Goal: Task Accomplishment & Management: Manage account settings

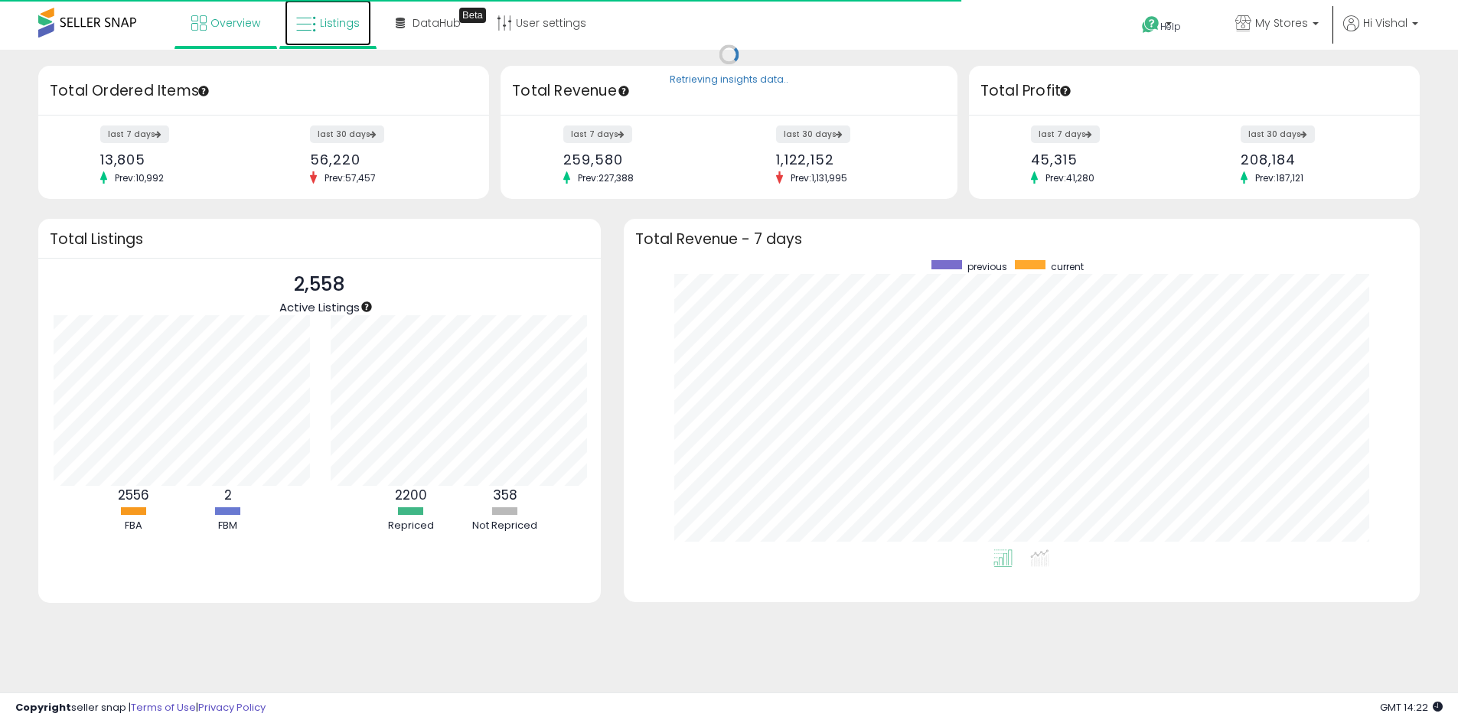
click at [311, 36] on link "Listings" at bounding box center [328, 23] width 86 height 46
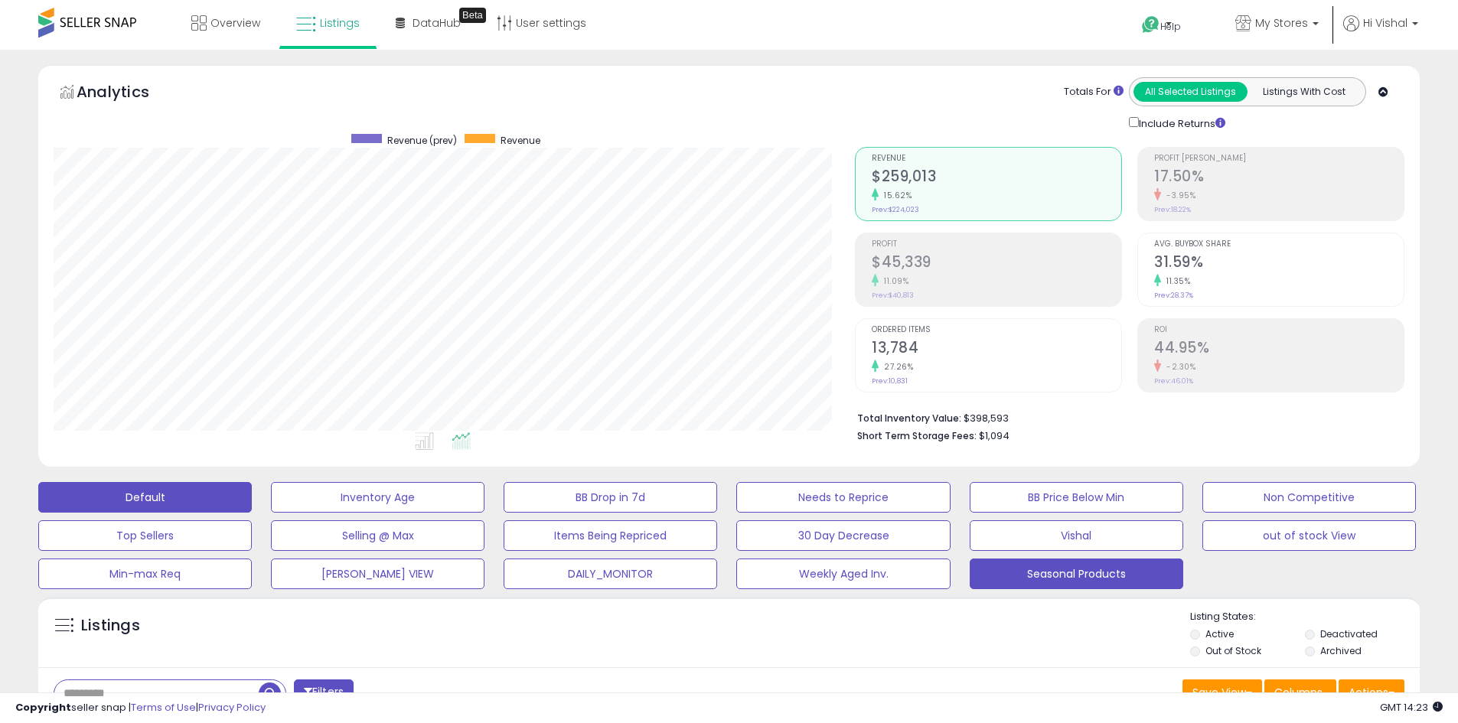
click at [1083, 584] on button "Seasonal Products" at bounding box center [1075, 574] width 213 height 31
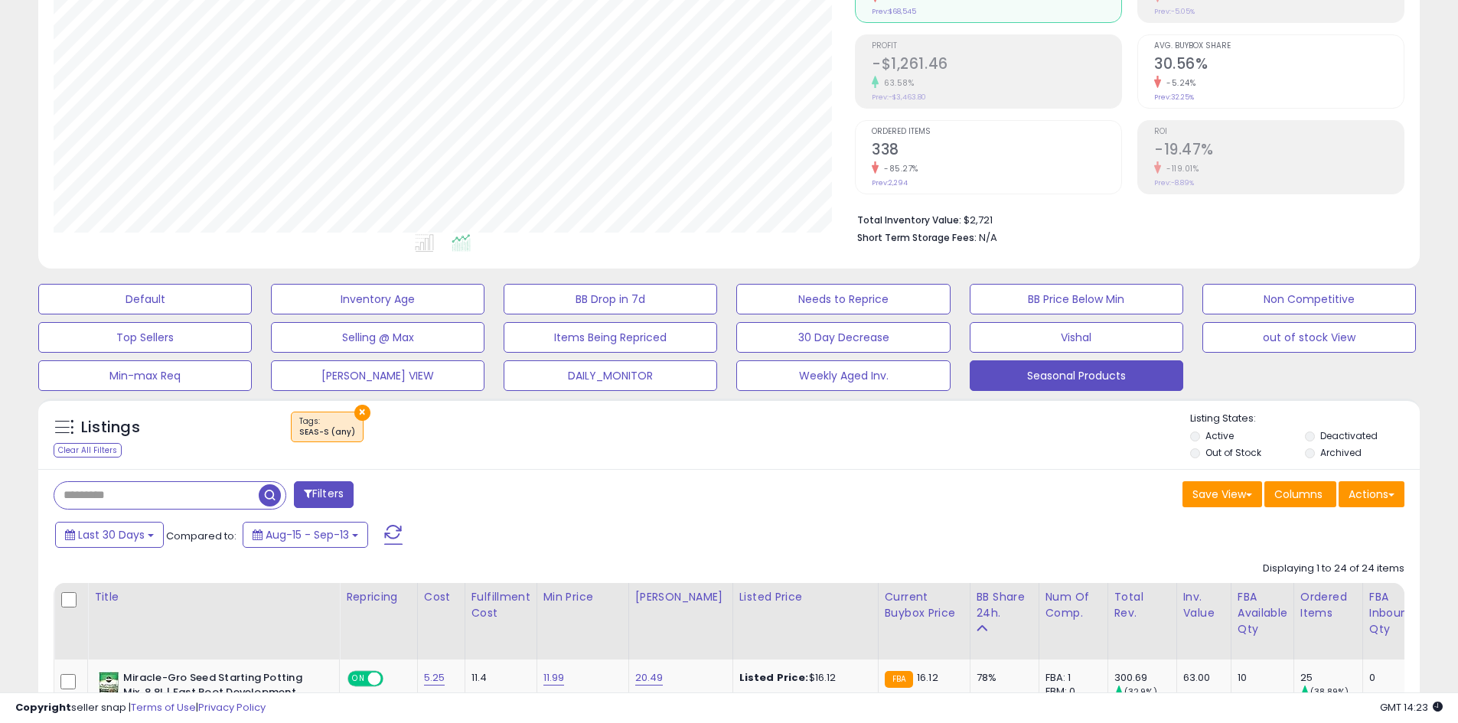
scroll to position [536, 0]
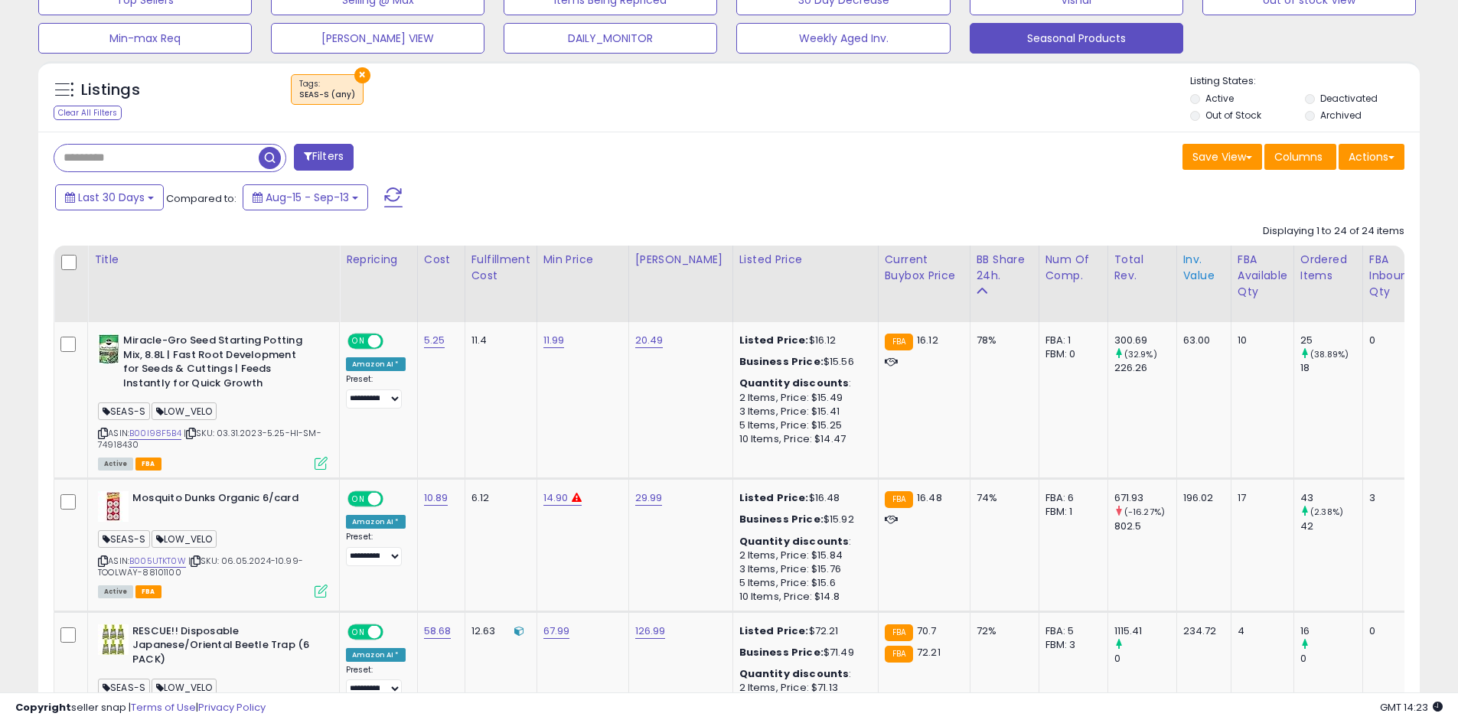
click at [1186, 268] on div "Inv. value" at bounding box center [1203, 268] width 41 height 32
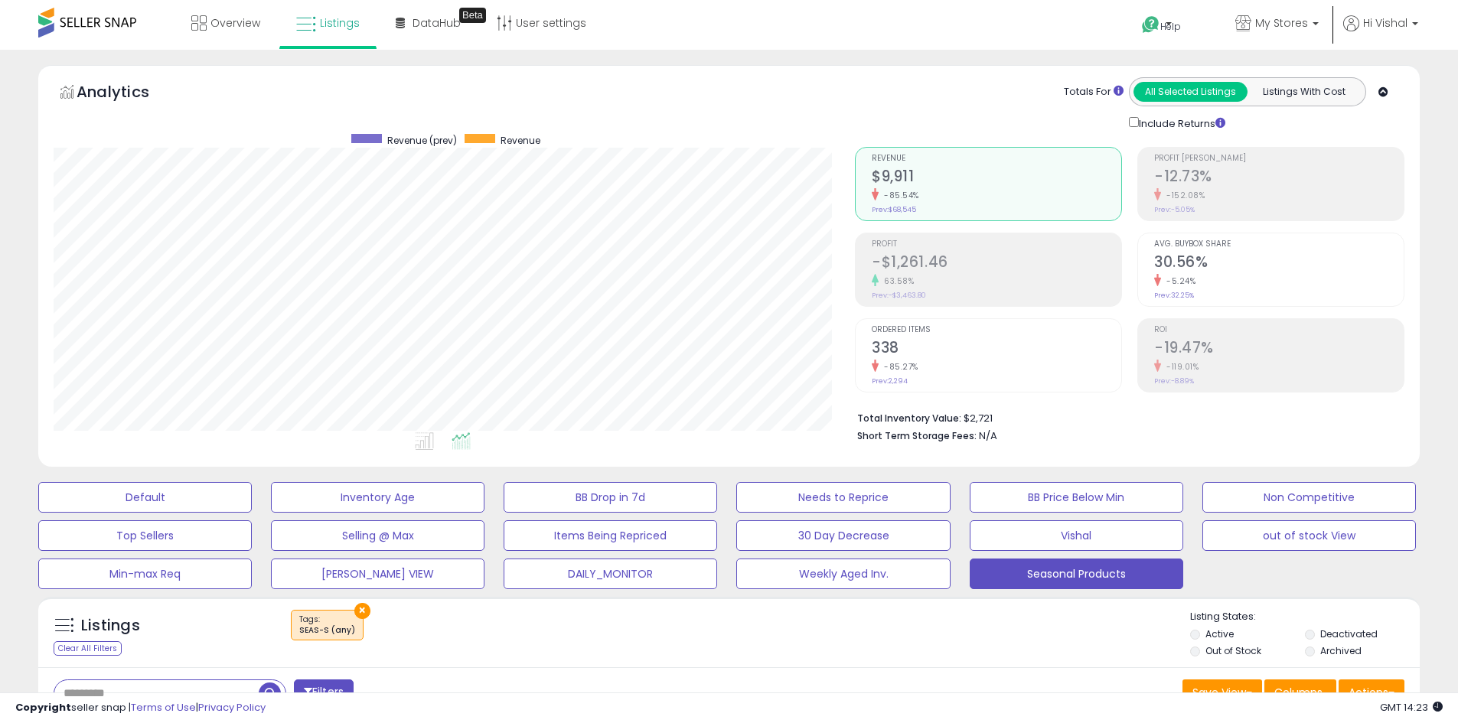
scroll to position [306, 0]
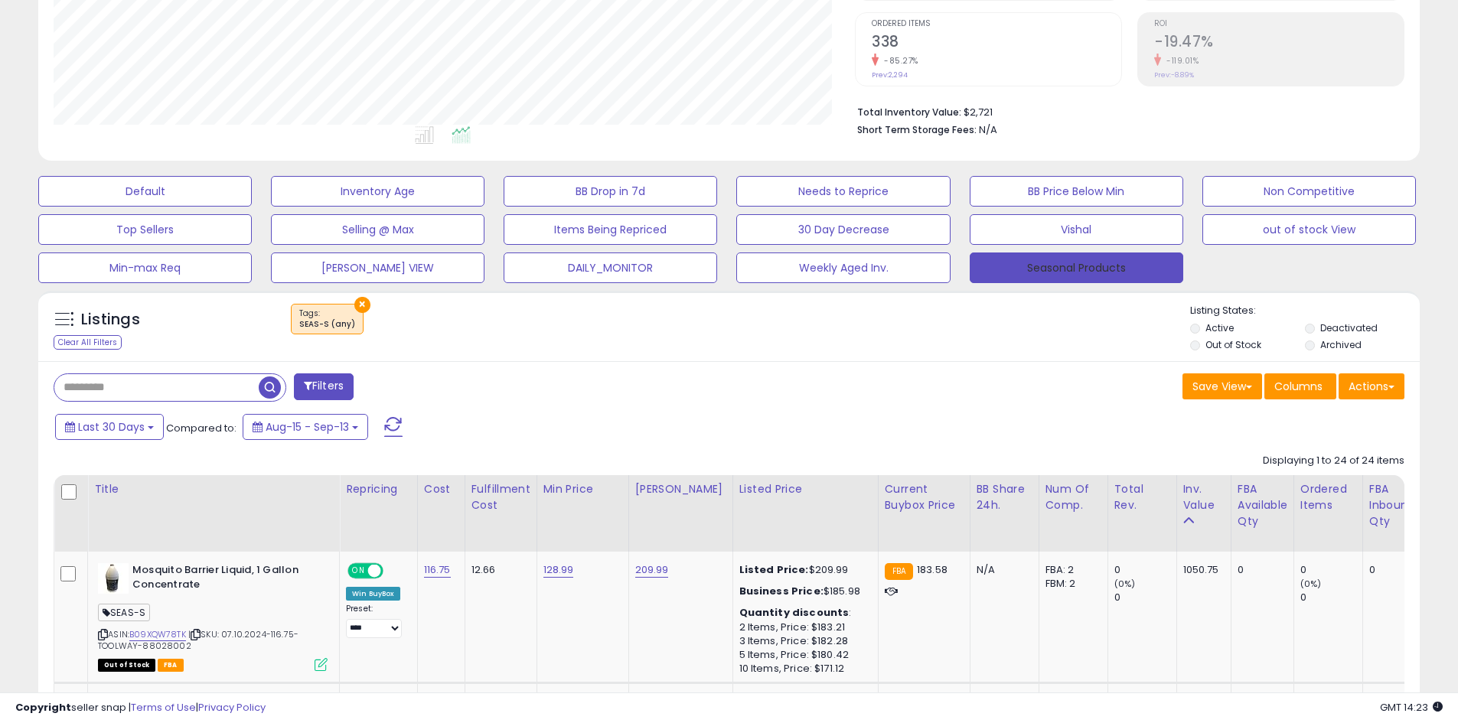
click at [1090, 274] on button "Seasonal Products" at bounding box center [1075, 268] width 213 height 31
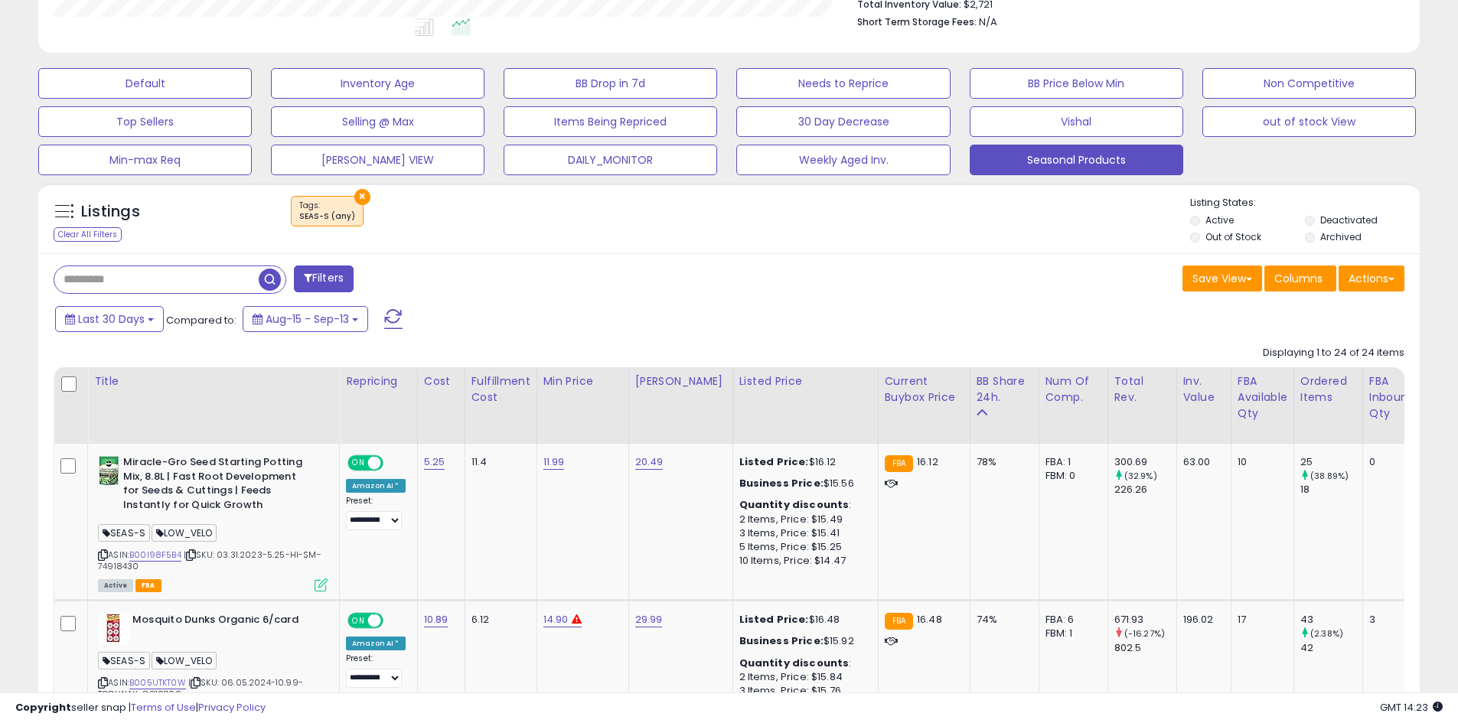
scroll to position [0, 0]
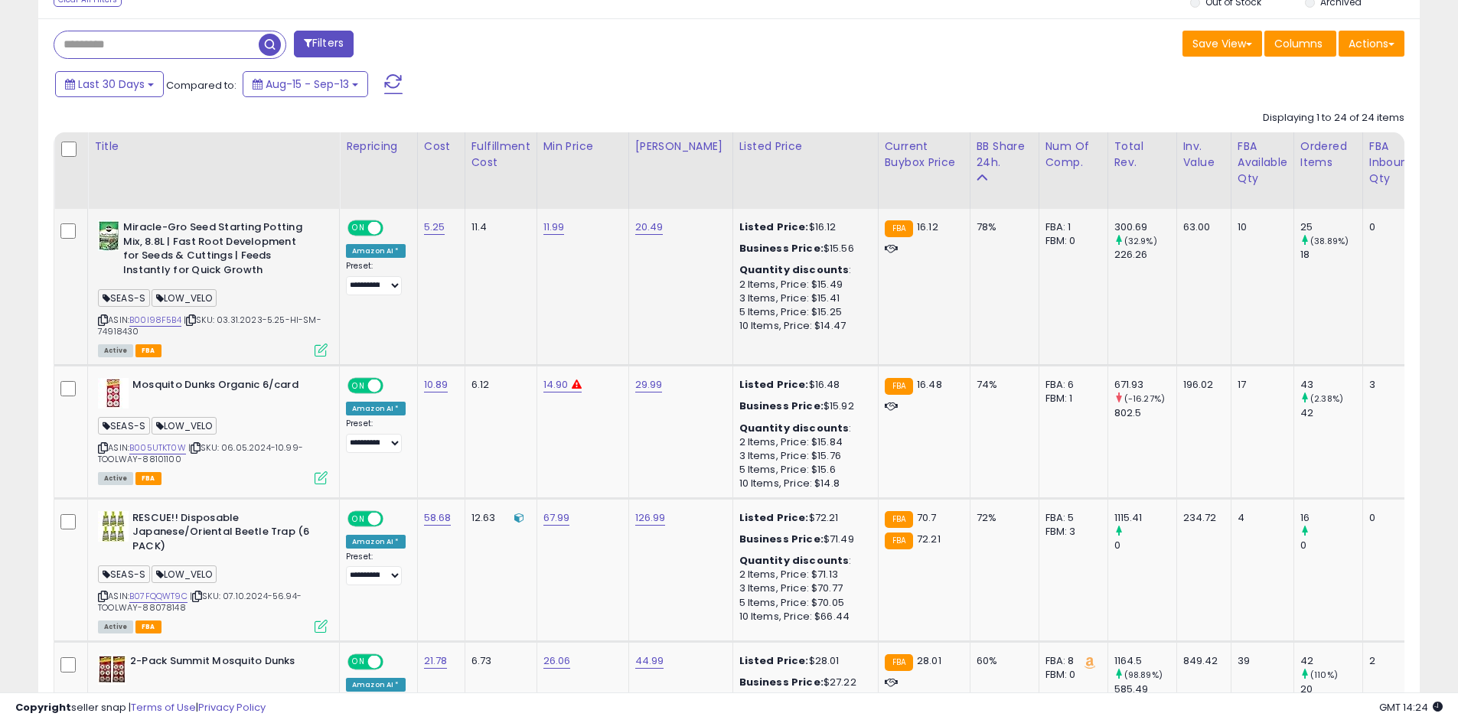
click at [318, 353] on icon at bounding box center [320, 350] width 13 height 13
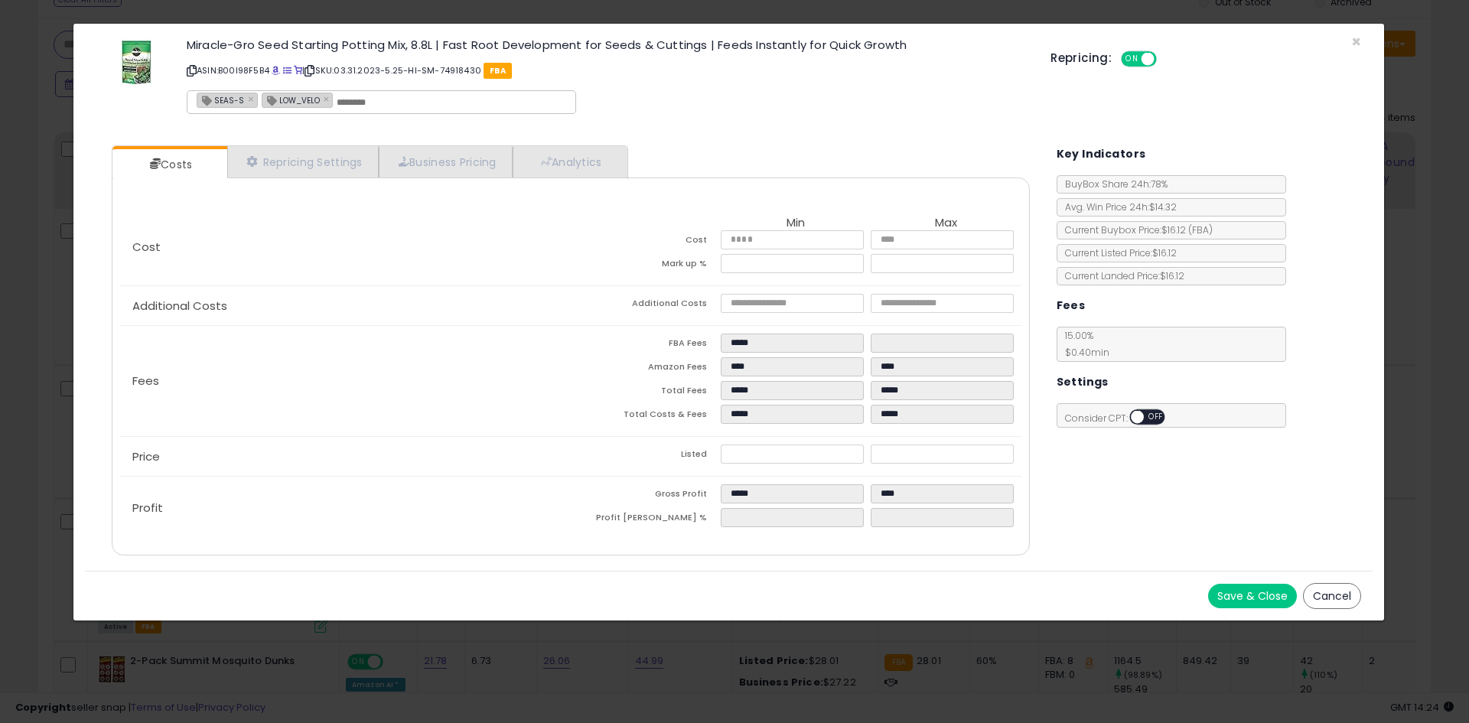
click at [313, 143] on div "Costs Repricing Settings Business Pricing Analytics Cost" at bounding box center [570, 352] width 948 height 437
click at [313, 145] on ul "Costs Repricing Settings Business Pricing Analytics" at bounding box center [370, 162] width 516 height 34
click at [314, 151] on link "Repricing Settings" at bounding box center [303, 161] width 152 height 31
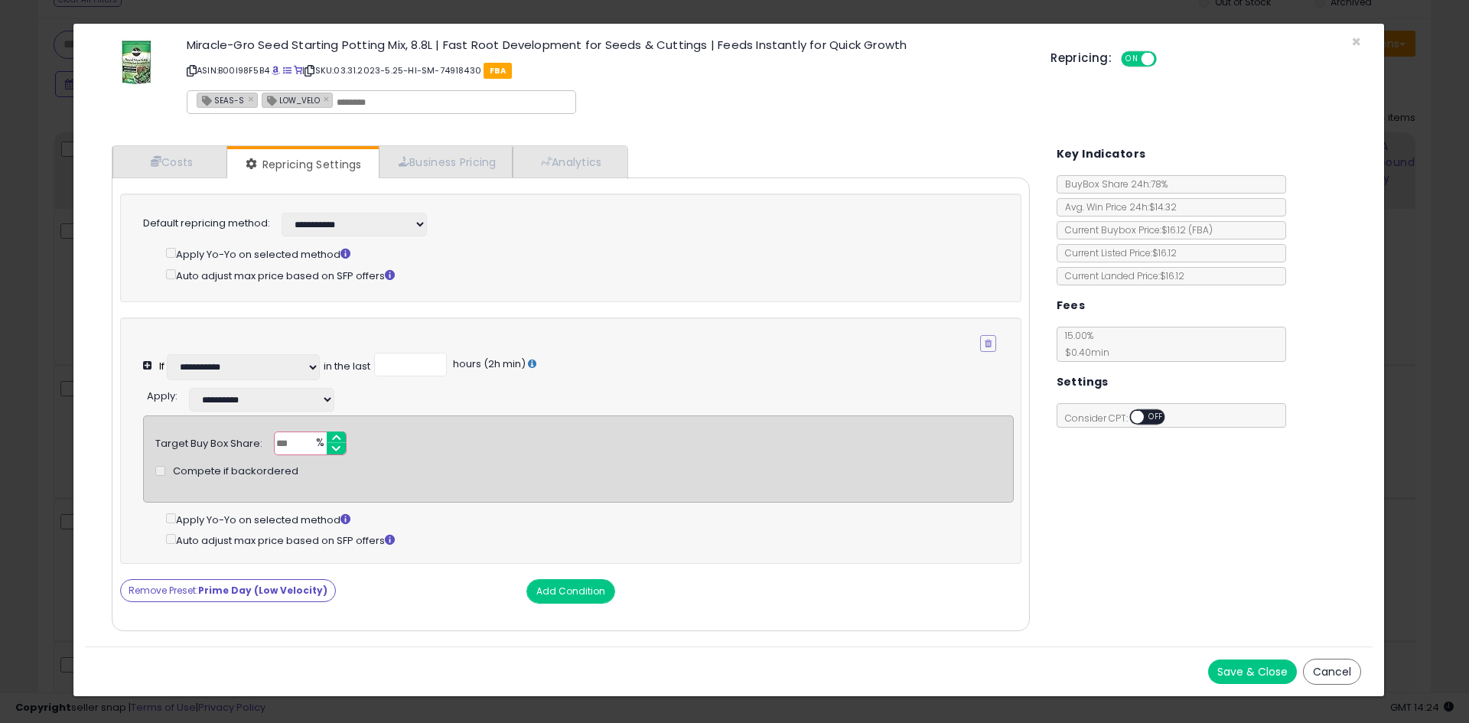
click at [168, 144] on div "Costs Repricing Settings Business Pricing Analytics Cost" at bounding box center [570, 390] width 948 height 513
click at [182, 155] on link "Costs" at bounding box center [169, 161] width 115 height 31
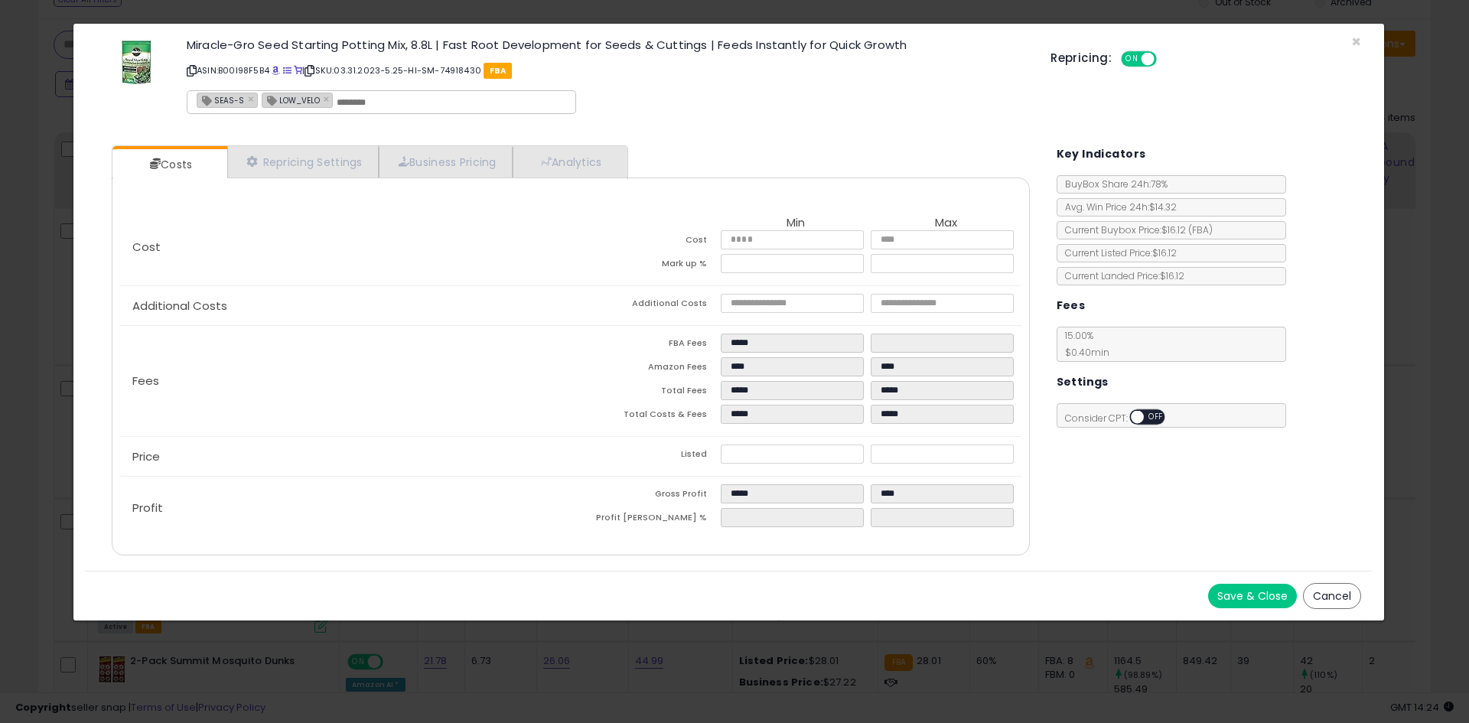
drag, startPoint x: 1361, startPoint y: 591, endPoint x: 1351, endPoint y: 593, distance: 10.2
click at [1360, 591] on div "Save & Close Cancel" at bounding box center [729, 596] width 1288 height 50
click at [1330, 595] on button "Cancel" at bounding box center [1332, 596] width 58 height 26
